Goal: Navigation & Orientation: Find specific page/section

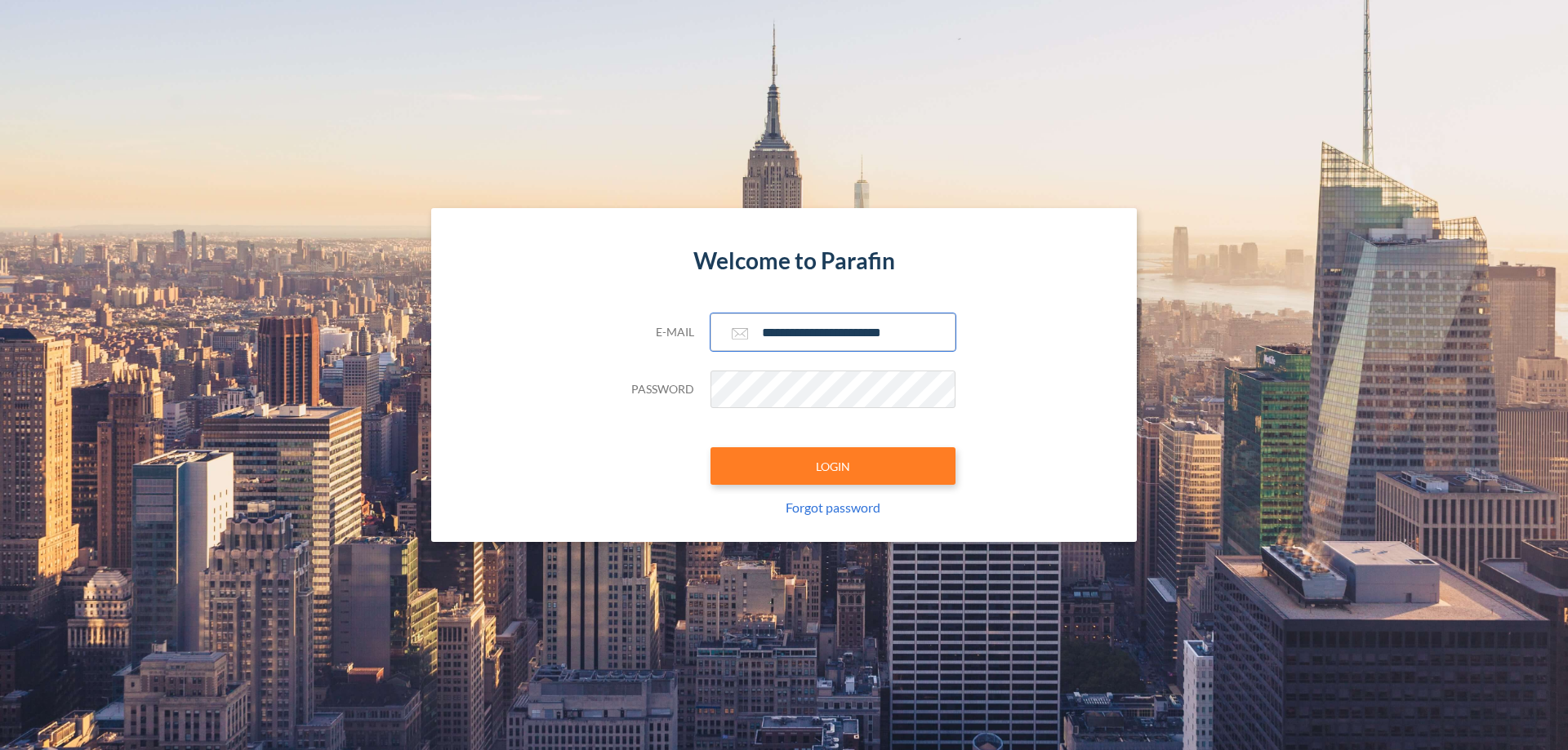
type input "**********"
click at [833, 466] on button "LOGIN" at bounding box center [833, 467] width 245 height 38
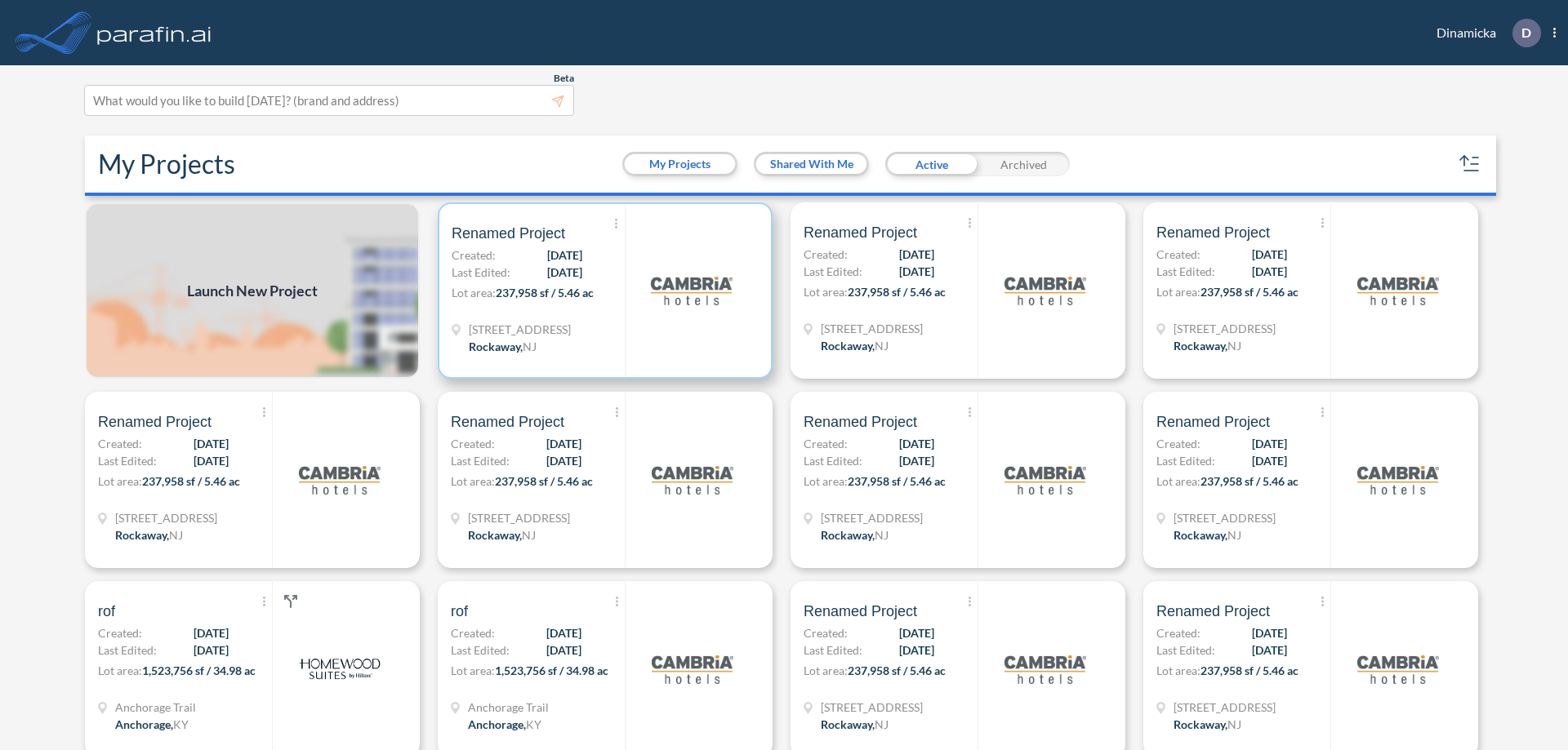
scroll to position [4, 0]
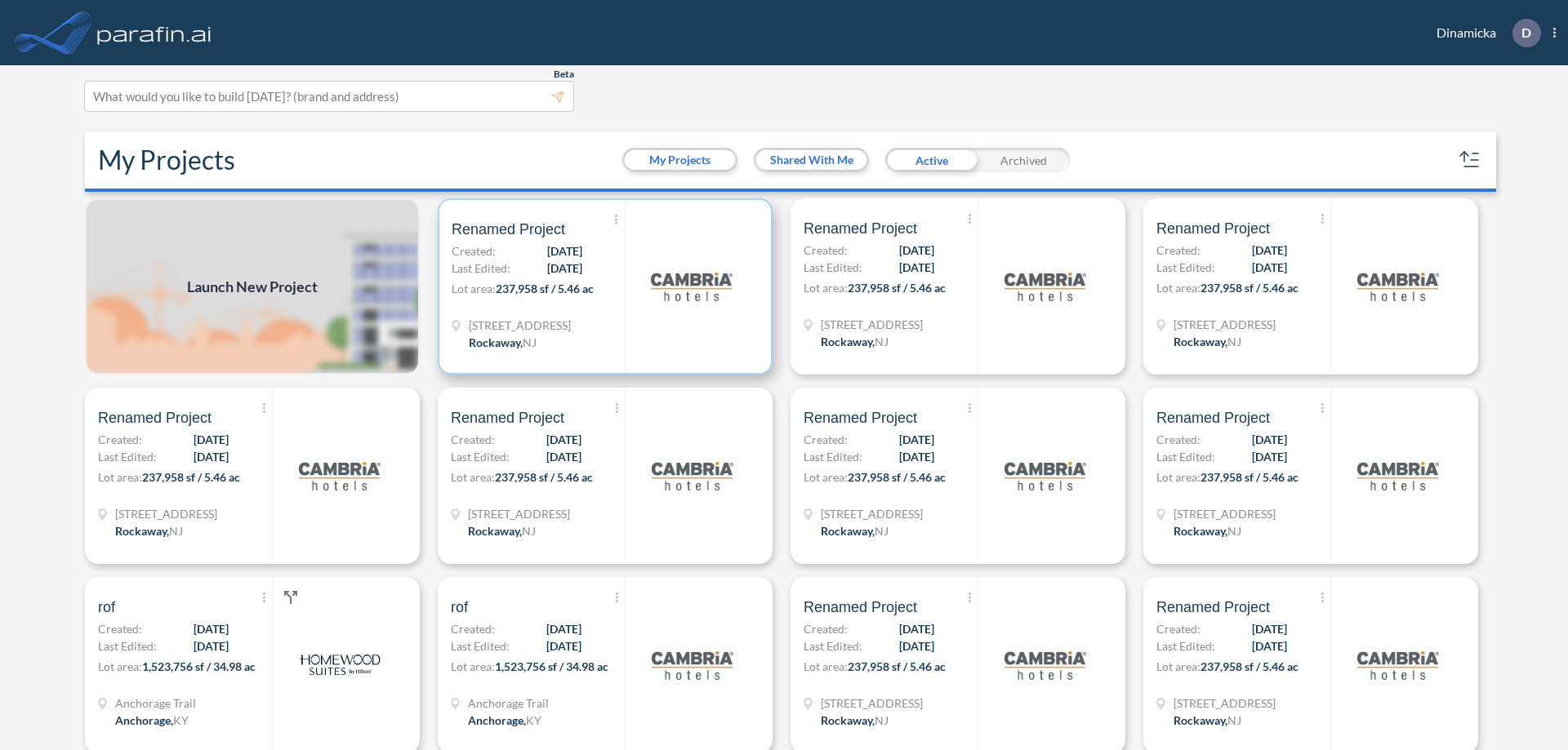
click at [602, 287] on p "Lot area: 237,958 sf / 5.46 ac" at bounding box center [538, 292] width 173 height 24
